Goal: Task Accomplishment & Management: Use online tool/utility

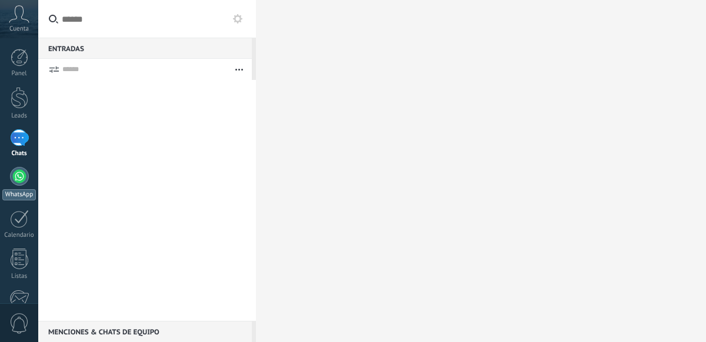
click at [20, 181] on div at bounding box center [19, 176] width 19 height 19
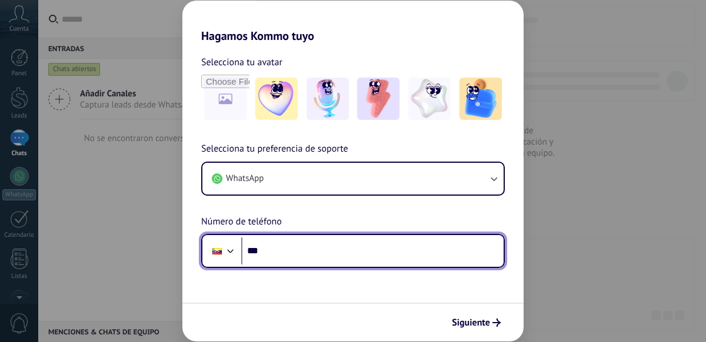
click at [275, 254] on input "***" at bounding box center [372, 251] width 262 height 27
type input "**********"
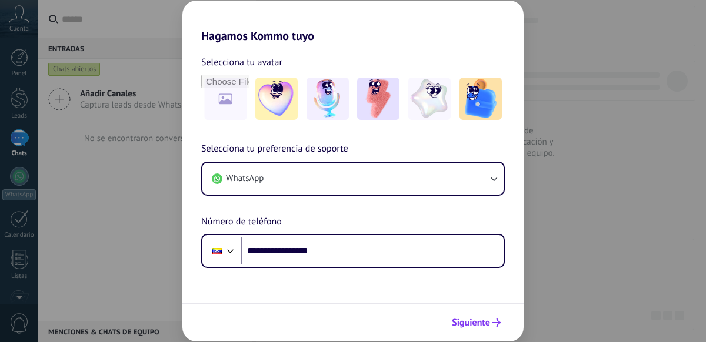
click at [475, 327] on span "Siguiente" at bounding box center [471, 323] width 38 height 8
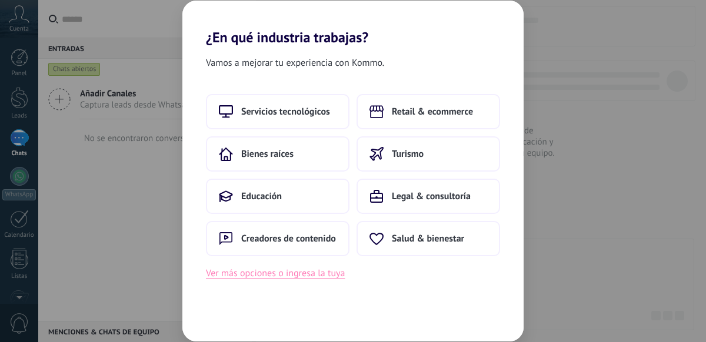
click at [259, 273] on button "Ver más opciones o ingresa la tuya" at bounding box center [275, 273] width 139 height 15
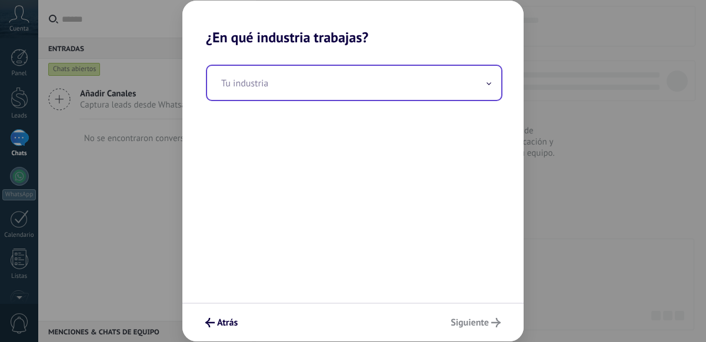
click at [385, 79] on input "text" at bounding box center [354, 83] width 294 height 34
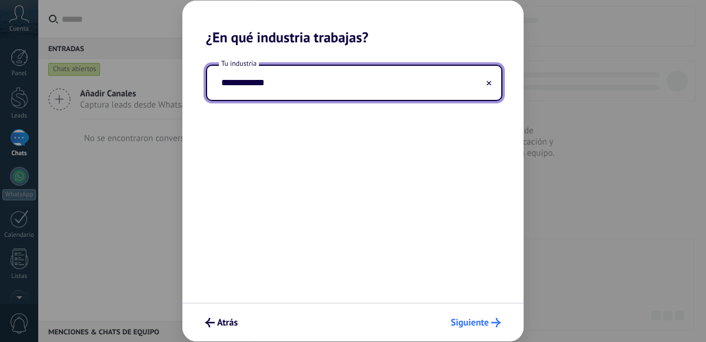
type input "**********"
click at [462, 323] on span "Siguiente" at bounding box center [470, 323] width 38 height 8
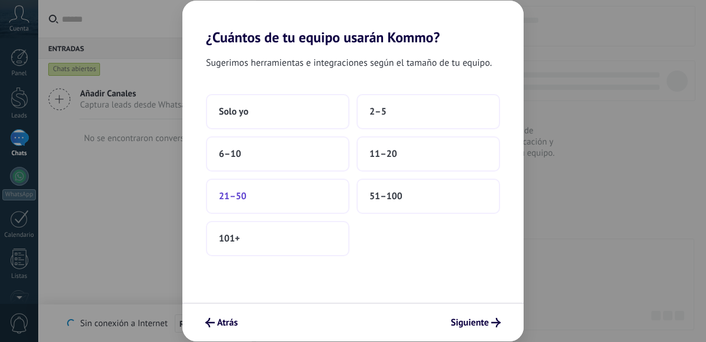
click at [278, 198] on button "21–50" at bounding box center [278, 196] width 144 height 35
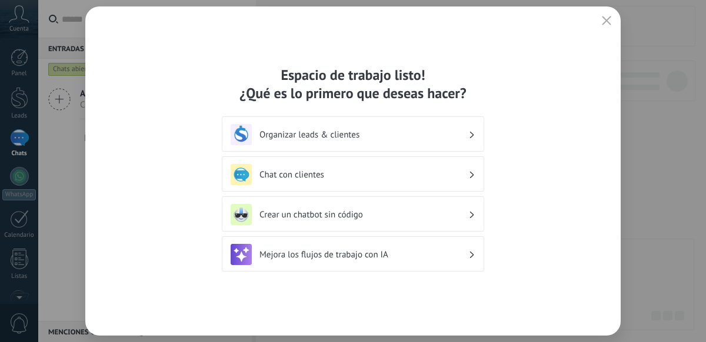
click at [381, 176] on h3 "Chat con clientes" at bounding box center [363, 174] width 209 height 11
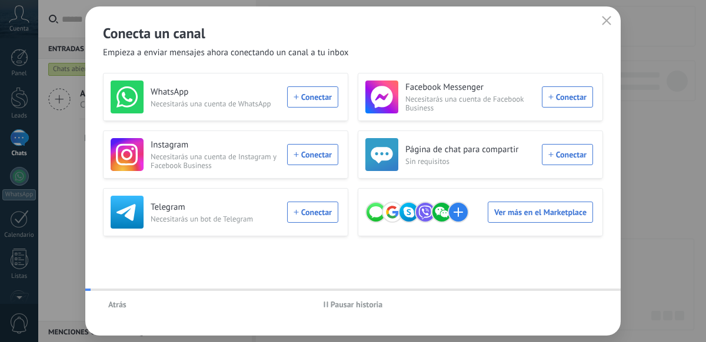
click at [261, 184] on div "WhatsApp Necesitarás una cuenta de WhatsApp Conectar Facebook Messenger Necesit…" at bounding box center [353, 155] width 500 height 164
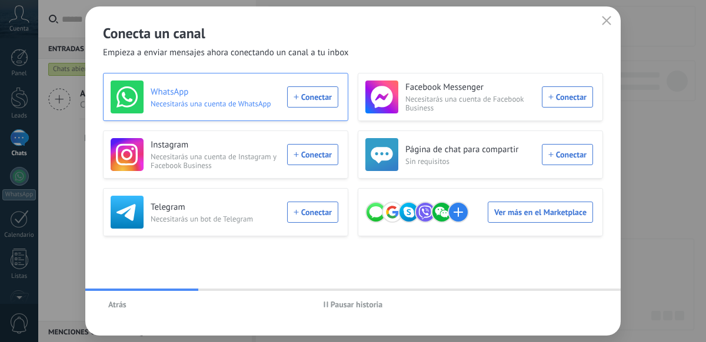
click at [299, 98] on div "WhatsApp Necesitarás una cuenta de WhatsApp Conectar" at bounding box center [225, 97] width 228 height 33
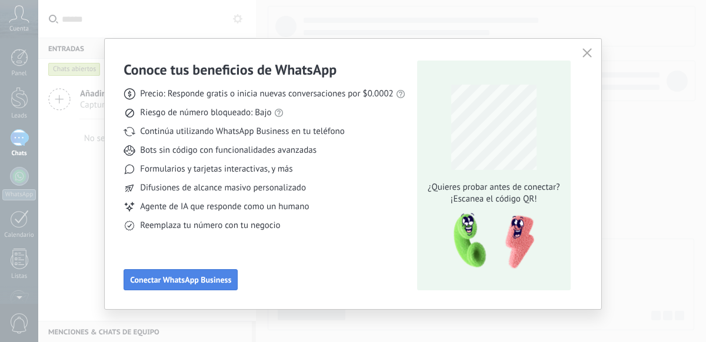
click at [231, 282] on button "Conectar WhatsApp Business" at bounding box center [181, 279] width 114 height 21
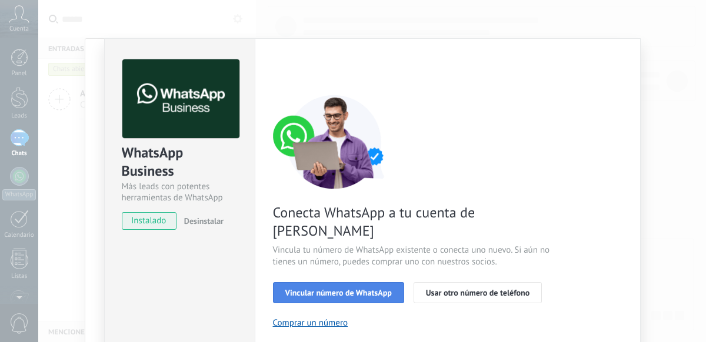
click at [344, 289] on span "Vincular número de WhatsApp" at bounding box center [338, 293] width 106 height 8
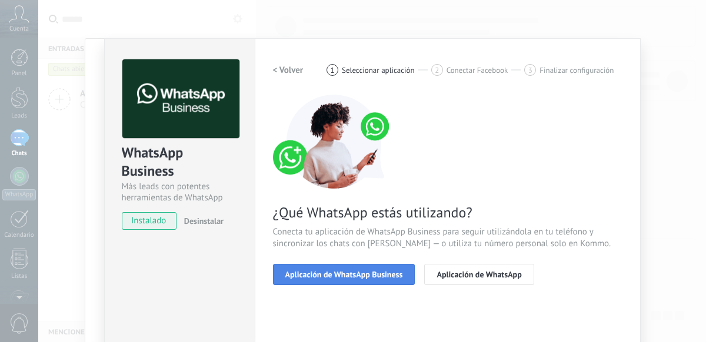
click at [346, 274] on span "Aplicación de WhatsApp Business" at bounding box center [344, 275] width 118 height 8
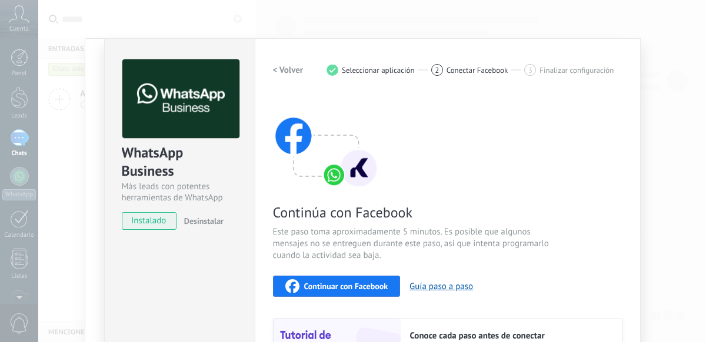
click at [144, 222] on span "instalado" at bounding box center [149, 221] width 54 height 18
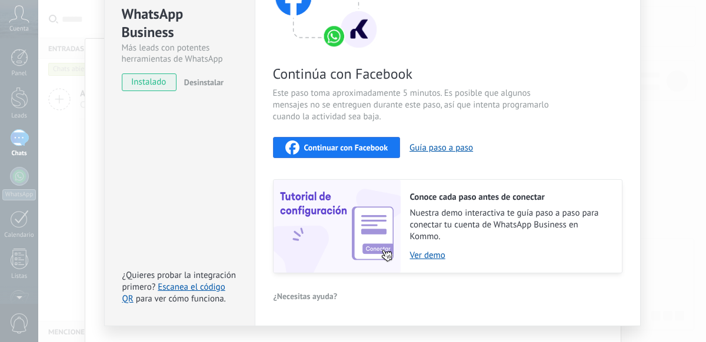
scroll to position [166, 0]
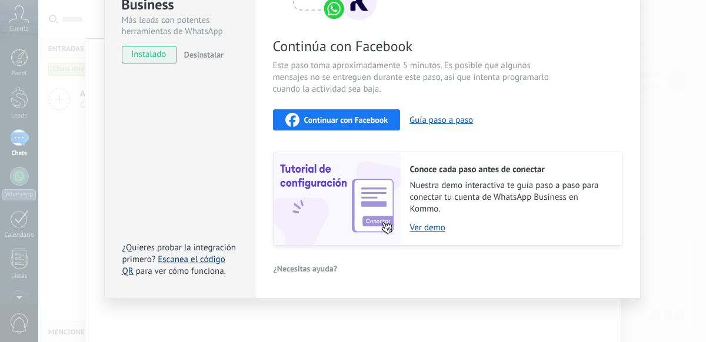
click at [198, 259] on link "Escanea el código QR" at bounding box center [173, 265] width 103 height 23
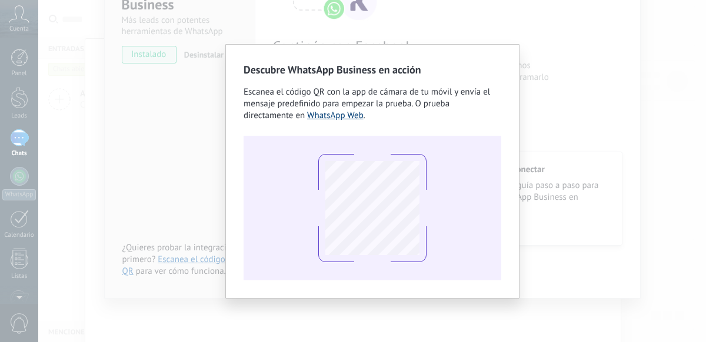
click at [354, 116] on link "WhatsApp Web" at bounding box center [335, 115] width 56 height 11
click at [506, 20] on div "Descubre WhatsApp Business en acción Escanea el código QR con la app de cámara …" at bounding box center [372, 171] width 668 height 342
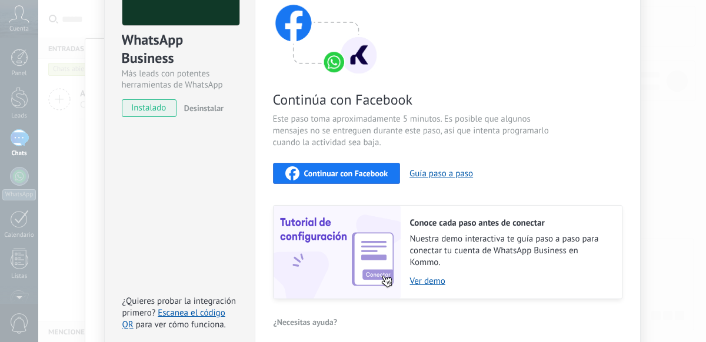
scroll to position [0, 0]
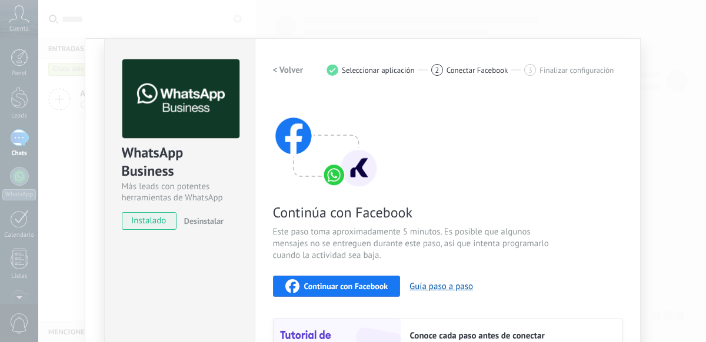
click at [279, 67] on h2 "< Volver" at bounding box center [288, 70] width 31 height 11
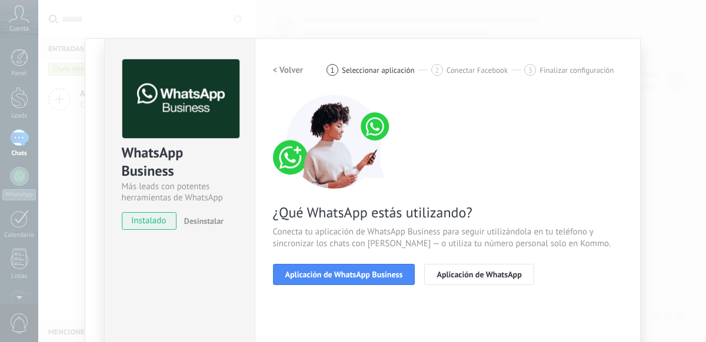
click at [279, 67] on h2 "< Volver" at bounding box center [288, 70] width 31 height 11
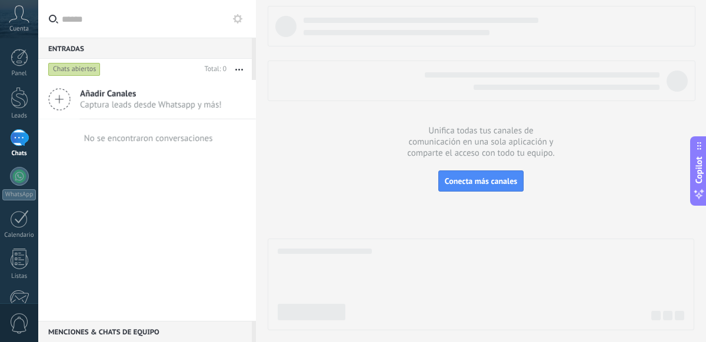
click at [68, 68] on div "Chats abiertos" at bounding box center [74, 69] width 52 height 14
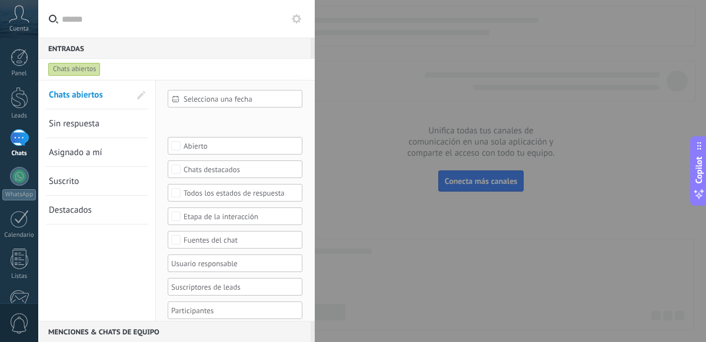
click at [68, 68] on div "Chats abiertos" at bounding box center [74, 69] width 52 height 14
